Goal: Task Accomplishment & Management: Complete application form

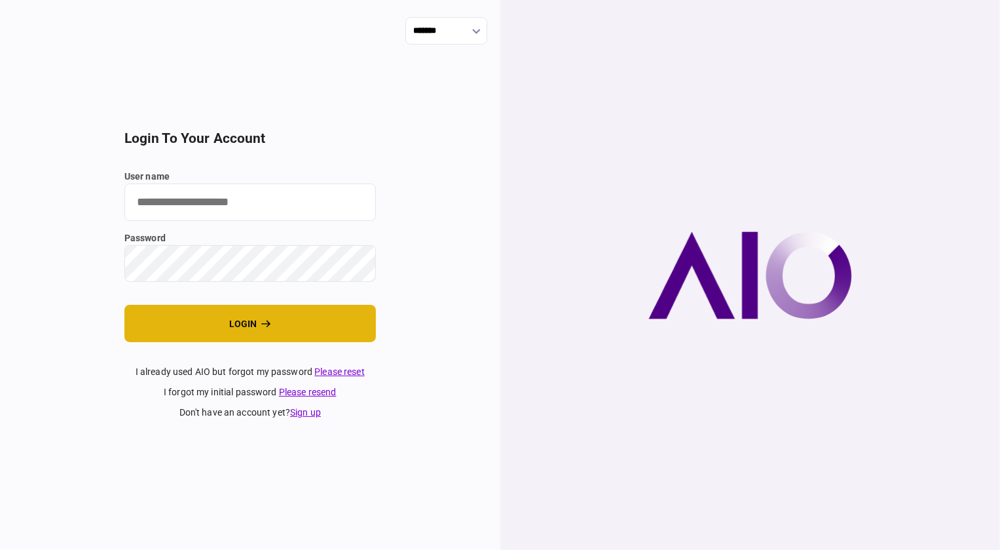
type input "********"
click at [233, 333] on button "login" at bounding box center [250, 323] width 252 height 37
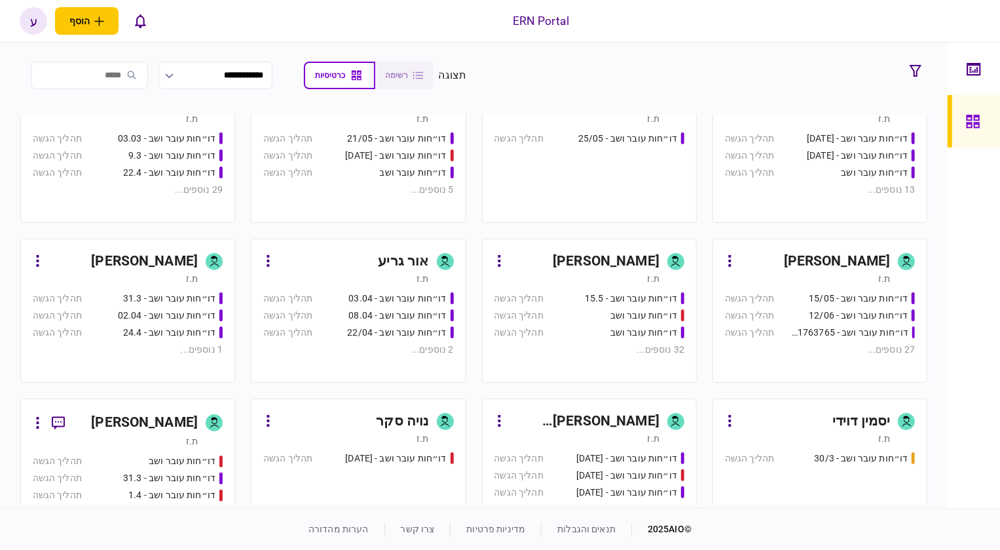
scroll to position [238, 0]
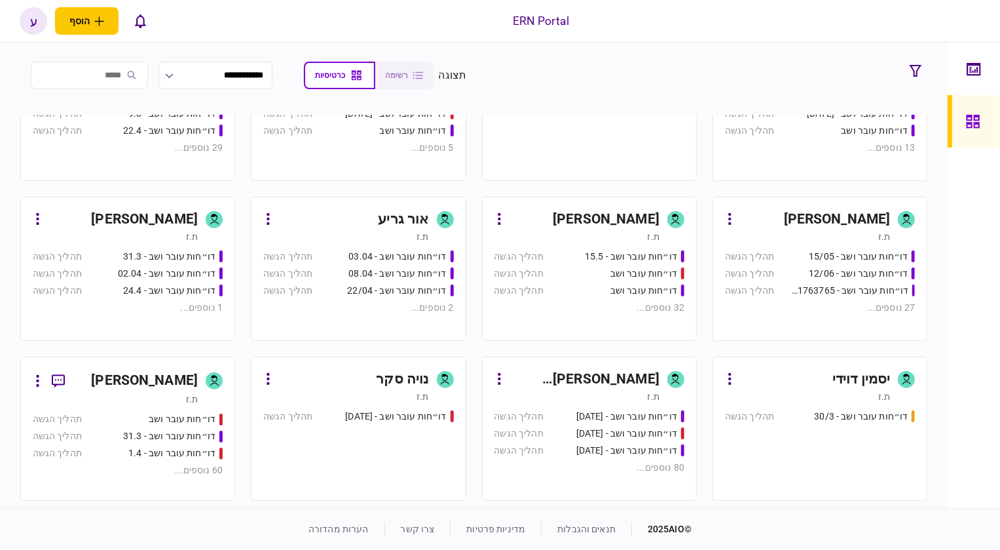
click at [206, 376] on div "[PERSON_NAME] ת.ז" at bounding box center [128, 387] width 190 height 37
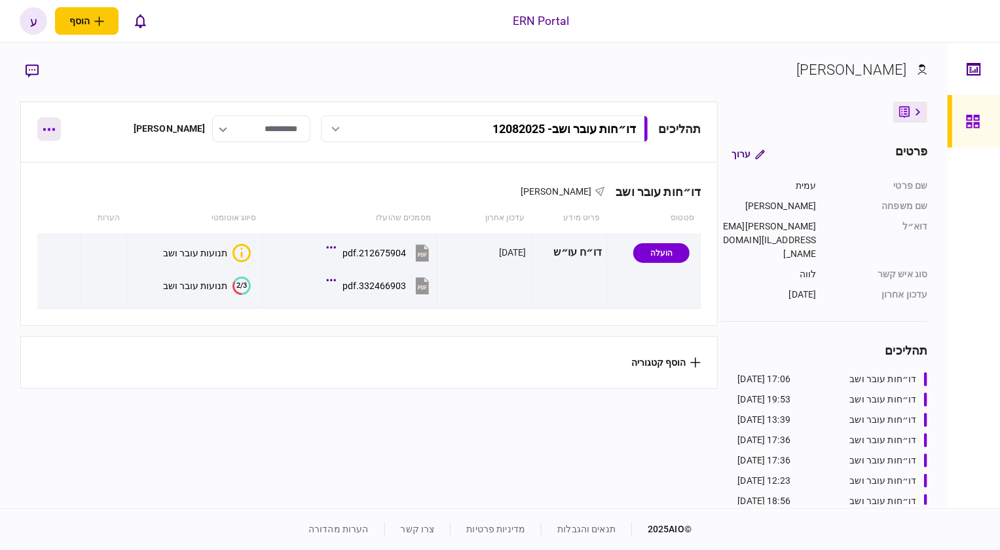
click at [52, 135] on button "button" at bounding box center [49, 129] width 24 height 24
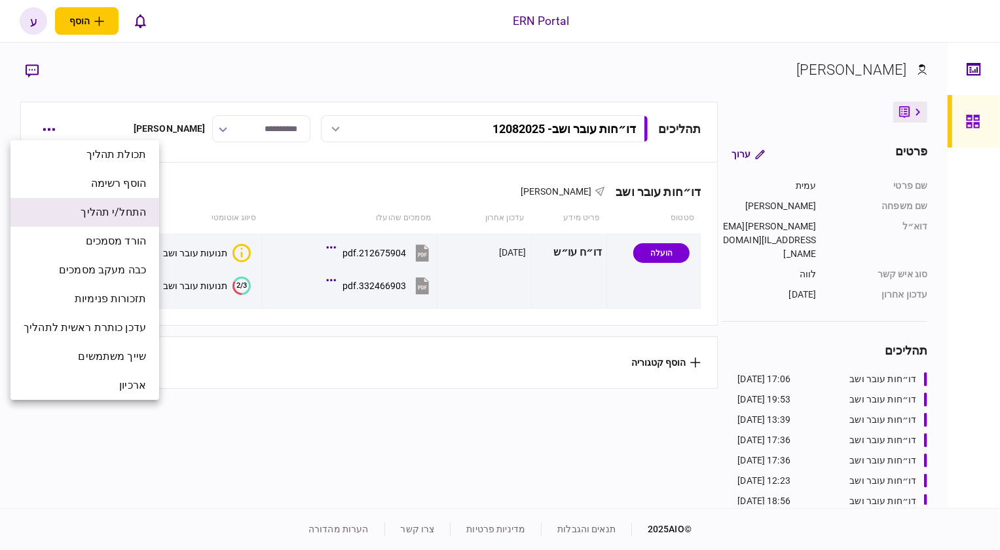
click at [122, 208] on span "התחל/י תהליך" at bounding box center [114, 212] width 66 height 16
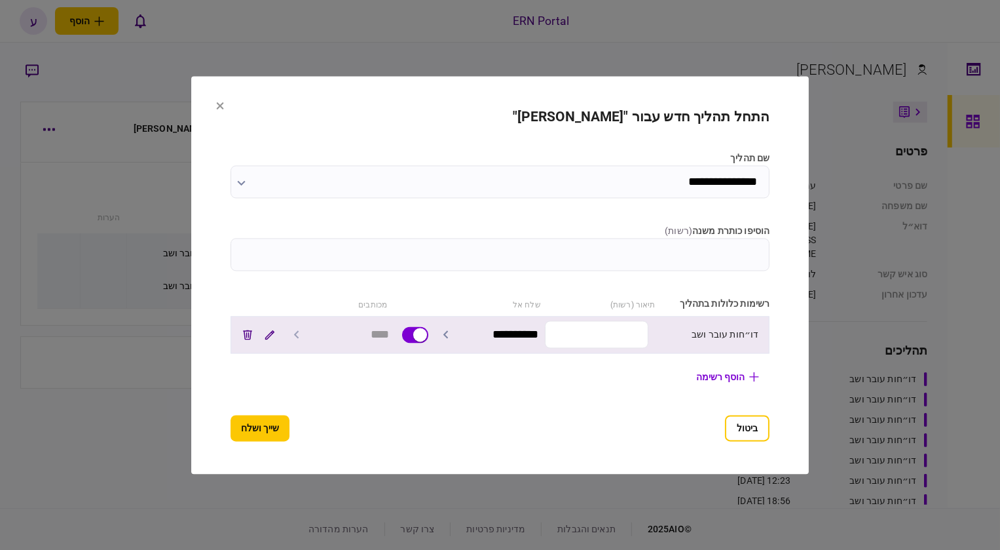
click at [607, 327] on input "text" at bounding box center [597, 335] width 104 height 28
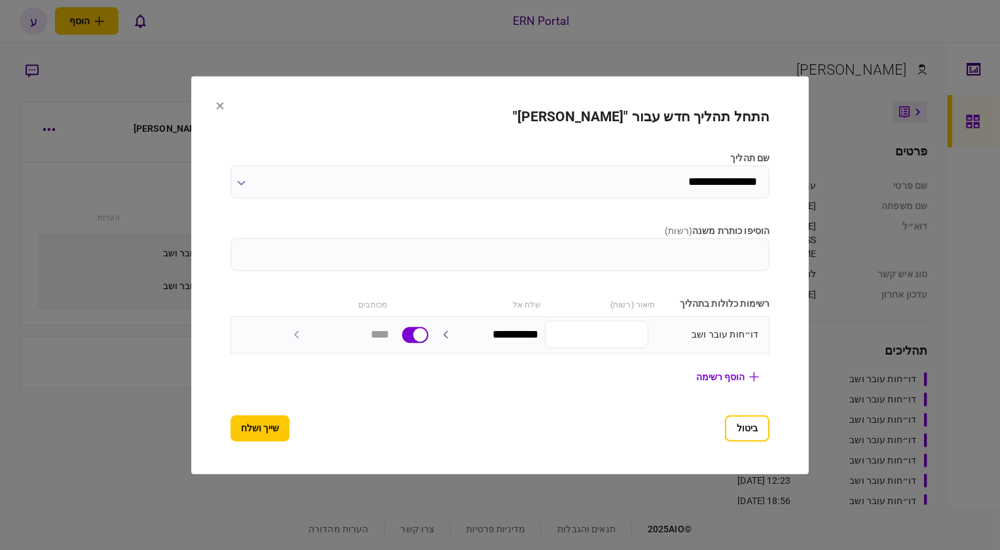
click at [672, 255] on input "הוסיפו כותרת משנה ( רשות )" at bounding box center [501, 254] width 540 height 33
type input "********"
click at [231, 419] on button "שייך ושלח" at bounding box center [260, 428] width 59 height 26
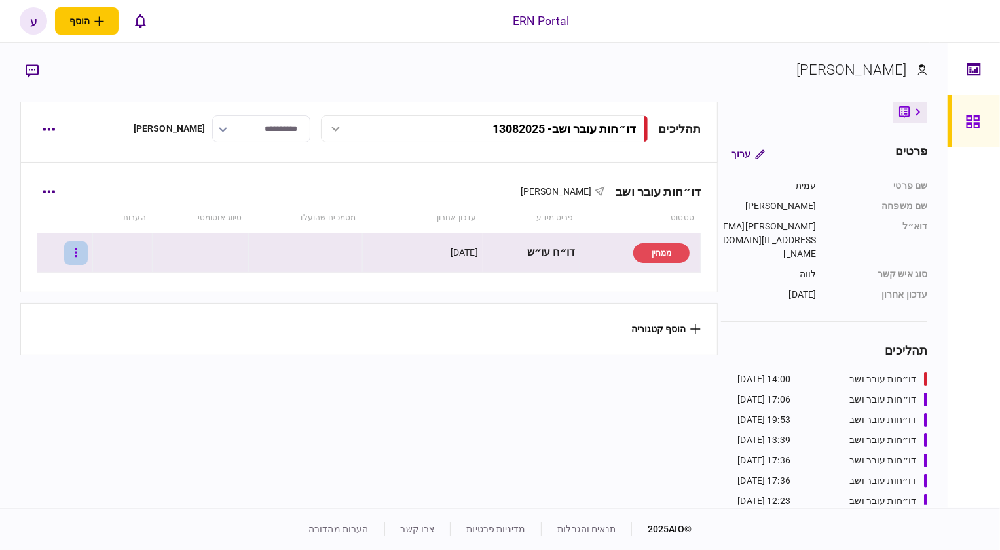
click at [76, 246] on button "button" at bounding box center [76, 253] width 24 height 24
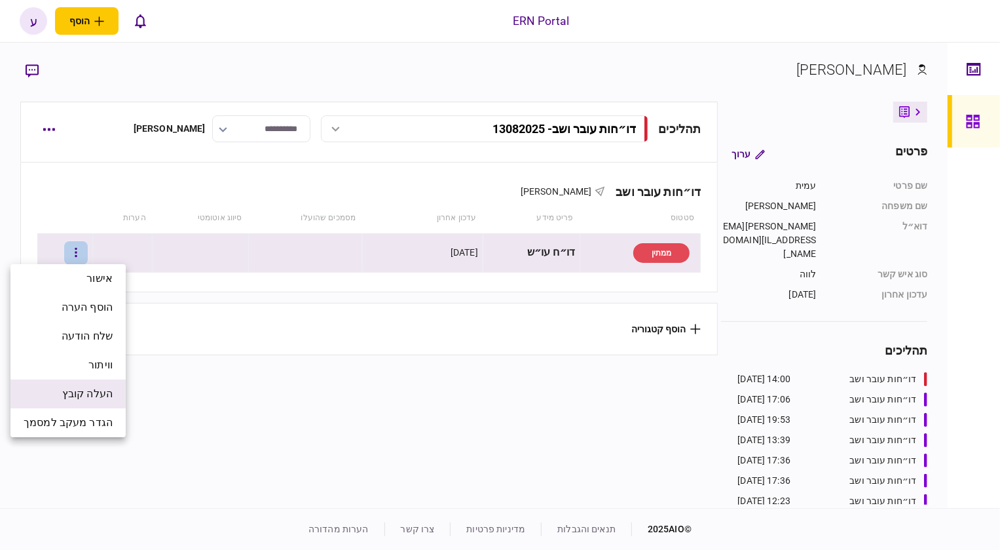
click at [98, 387] on span "העלה קובץ" at bounding box center [87, 394] width 50 height 16
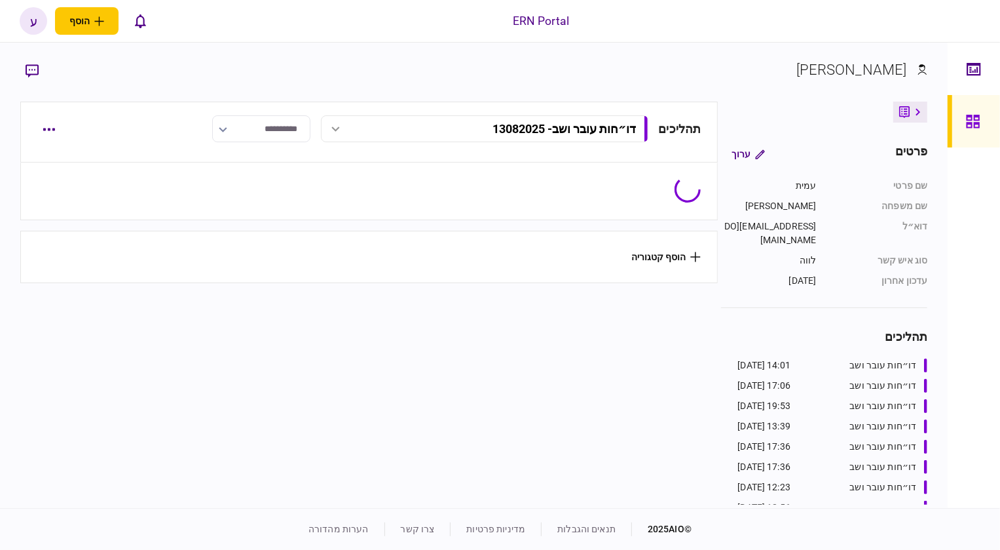
type input "**********"
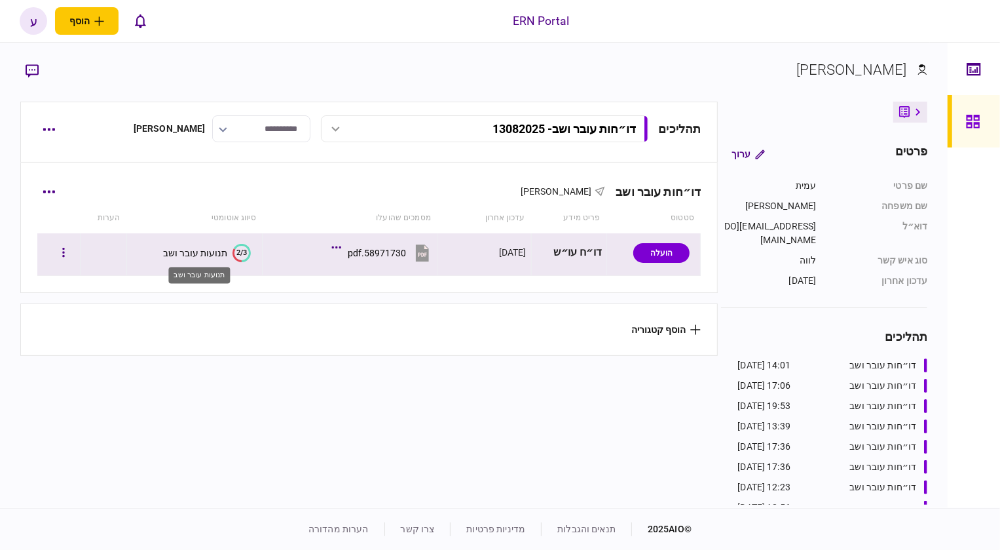
click at [223, 248] on div "תנועות עובר ושב" at bounding box center [195, 253] width 64 height 10
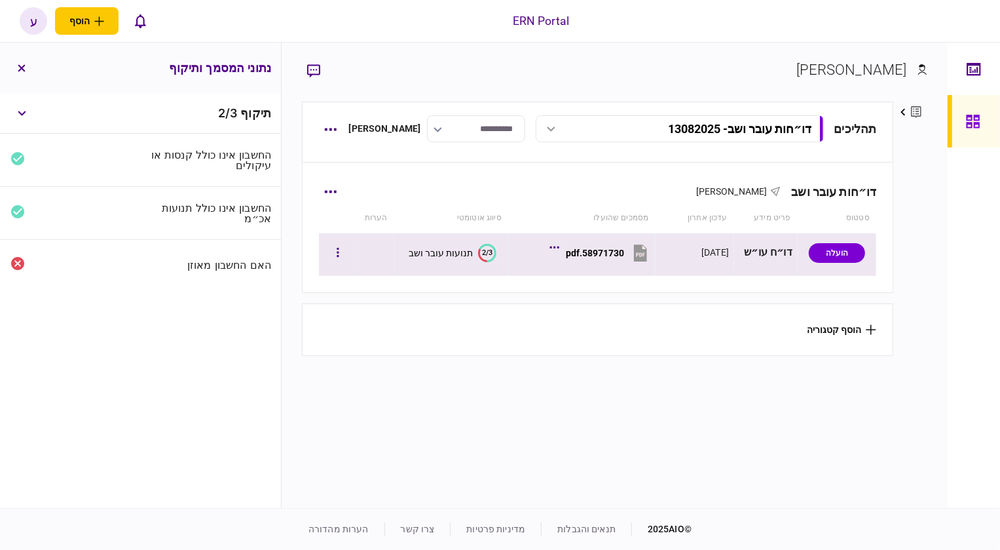
click at [485, 252] on text "2/3" at bounding box center [487, 252] width 10 height 9
click at [588, 249] on div "58971730.pdf" at bounding box center [595, 253] width 58 height 10
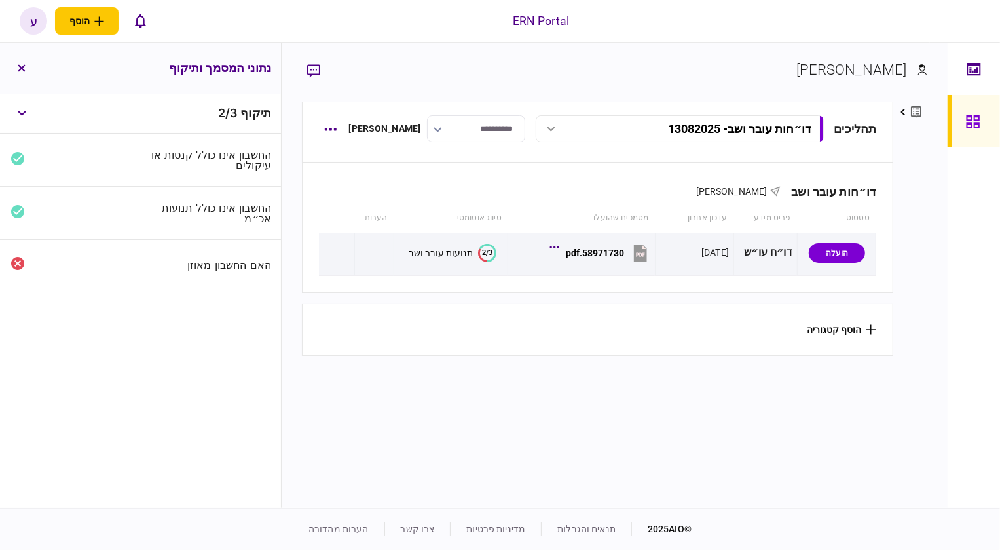
click at [131, 411] on div "תיקוף 2 / 3 החשבון אינו כולל קנסות או עיקולים החשבון אינו כולל תנועות אכ״מ האם …" at bounding box center [140, 301] width 281 height 414
